Goal: Information Seeking & Learning: Learn about a topic

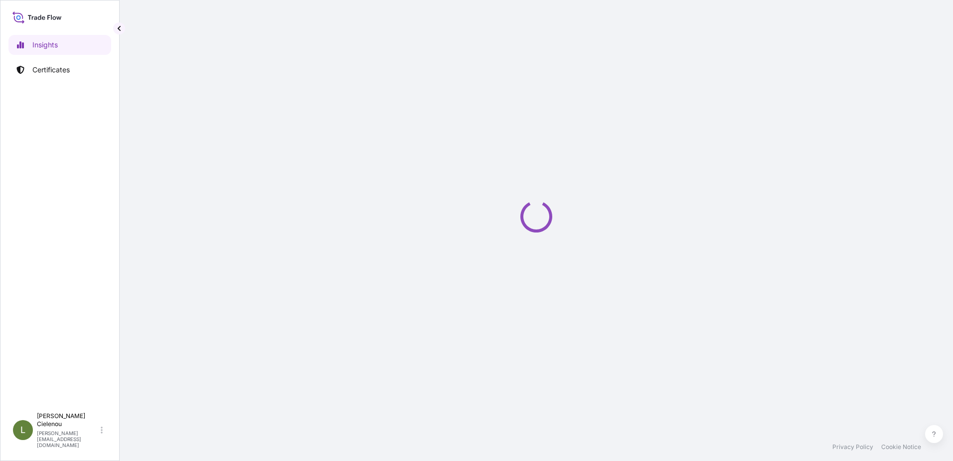
select select "2025"
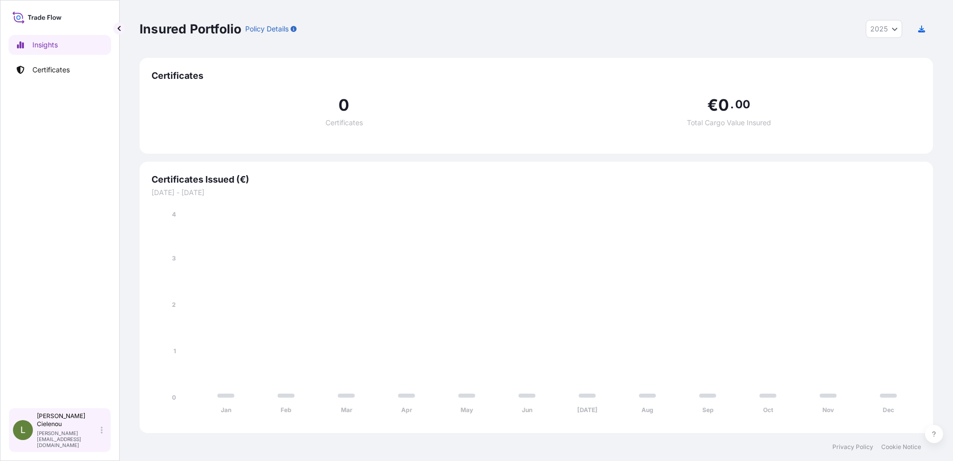
click at [54, 428] on p "Lorenzo Cielenou" at bounding box center [68, 420] width 62 height 16
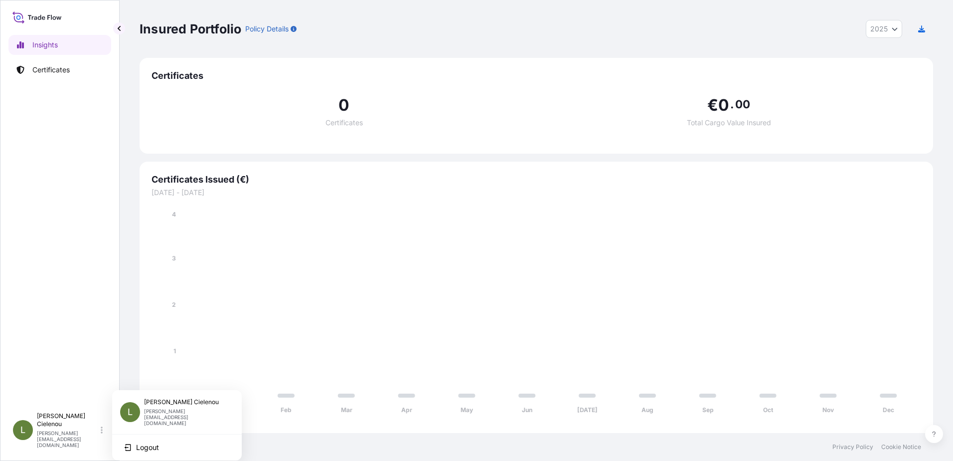
click at [197, 405] on p "Lorenzo Cielenou" at bounding box center [185, 402] width 82 height 8
click at [152, 408] on div "Lorenzo Cielenou lorenzo.cielenou@fujifilm.com" at bounding box center [189, 412] width 90 height 28
click at [151, 408] on div "Lorenzo Cielenou lorenzo.cielenou@fujifilm.com" at bounding box center [189, 412] width 90 height 28
click at [71, 207] on div "Insights Certificates" at bounding box center [59, 216] width 103 height 381
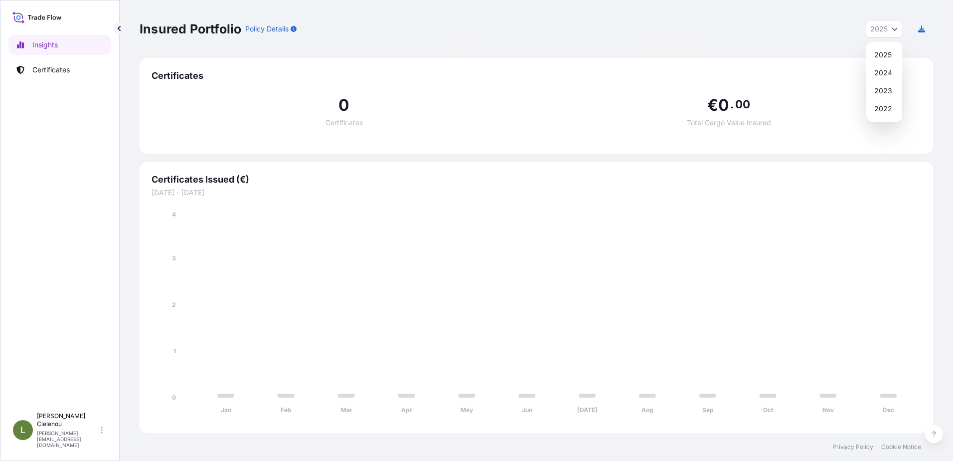
click at [889, 32] on button "2025" at bounding box center [884, 29] width 36 height 18
click at [877, 68] on div "2024" at bounding box center [884, 73] width 28 height 18
click at [883, 36] on button "2024" at bounding box center [883, 29] width 37 height 18
click at [881, 55] on div "2025" at bounding box center [884, 55] width 28 height 18
select select "2025"
